Goal: Information Seeking & Learning: Learn about a topic

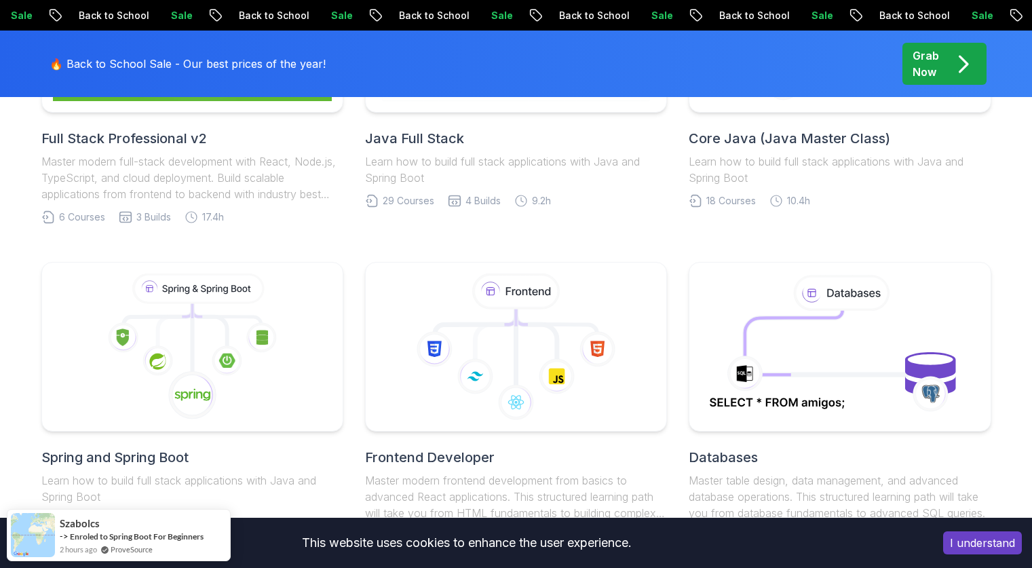
scroll to position [505, 0]
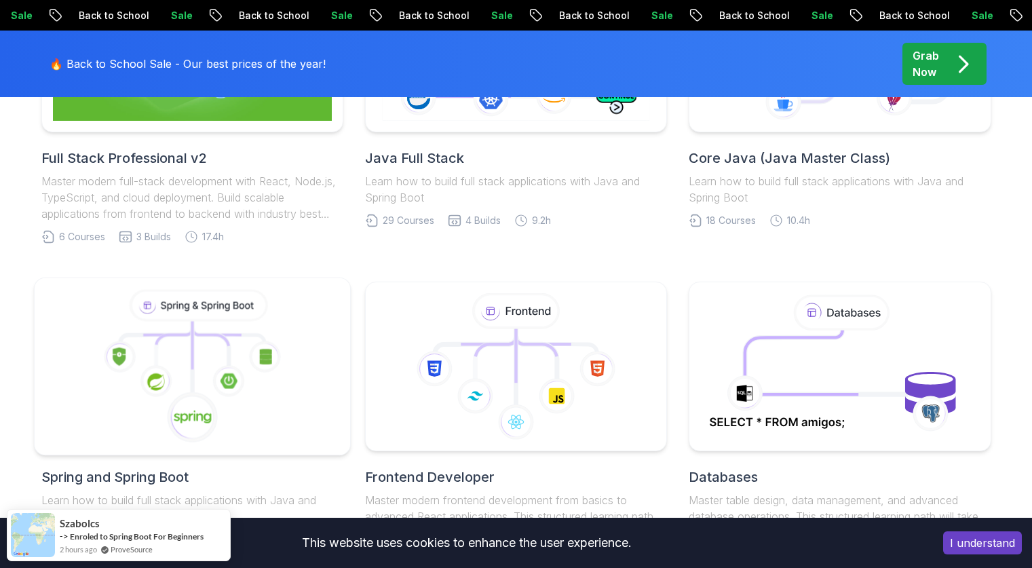
click at [223, 355] on icon at bounding box center [210, 347] width 36 height 39
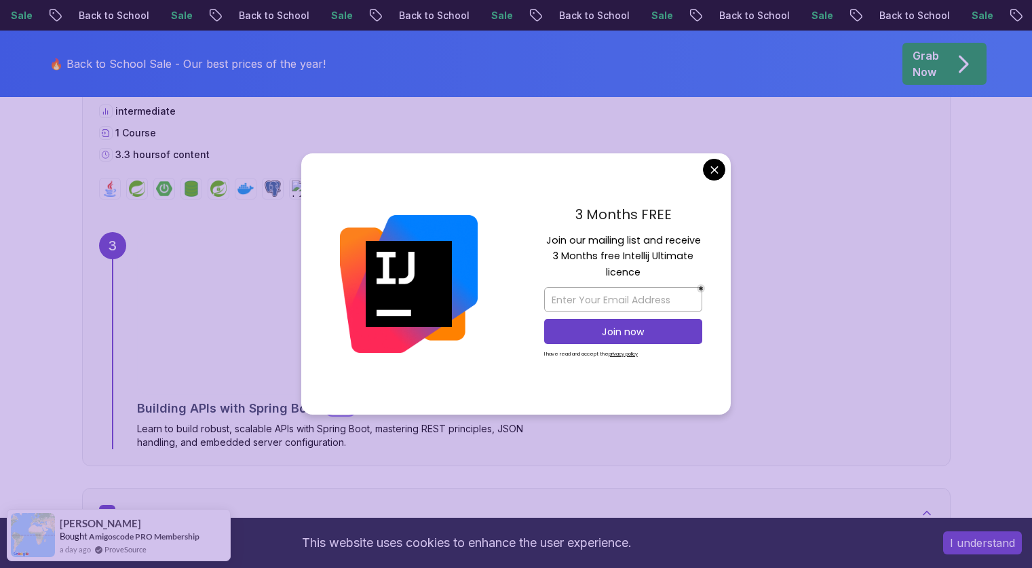
scroll to position [1856, 0]
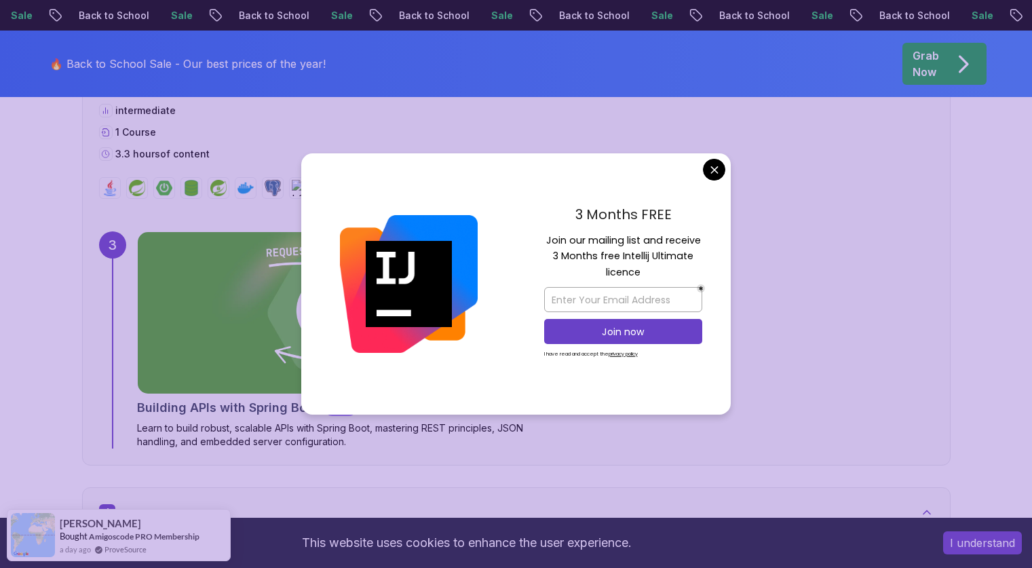
click at [725, 164] on div "3 Months FREE Join our mailing list and receive 3 Months free Intellij Ultimate…" at bounding box center [623, 284] width 215 height 262
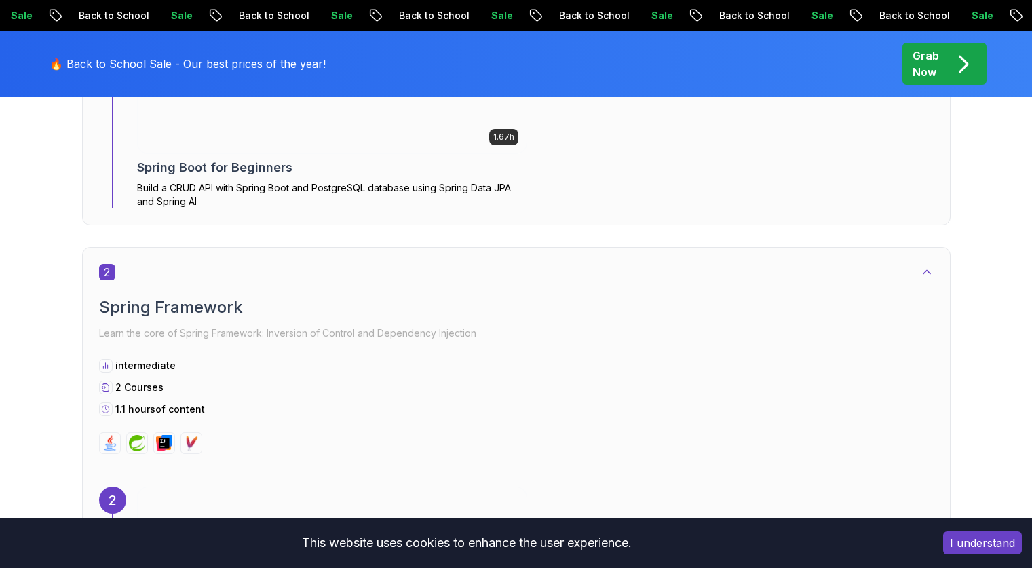
scroll to position [1050, 0]
